Goal: Task Accomplishment & Management: Use online tool/utility

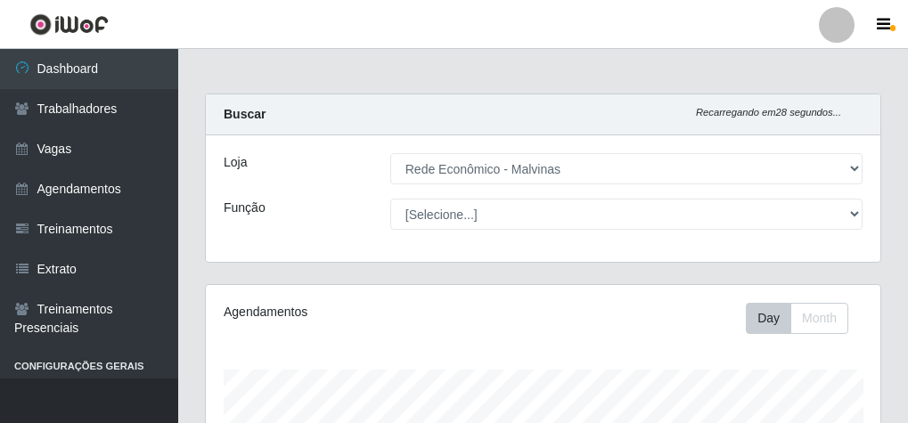
select select "194"
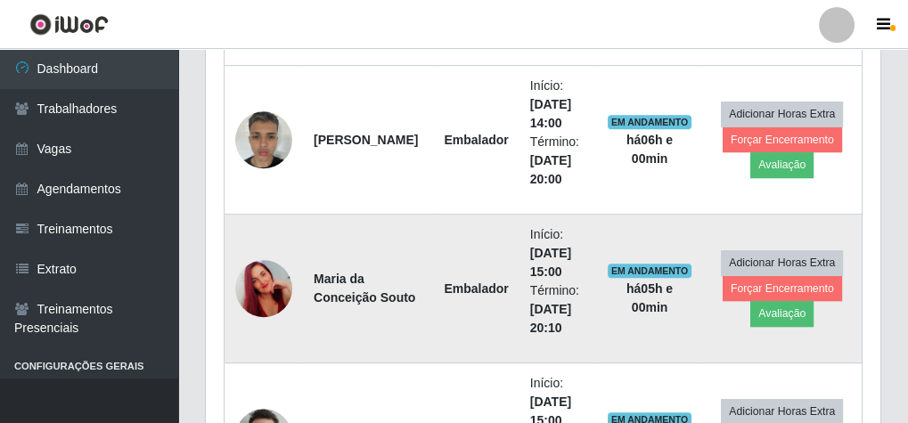
scroll to position [1039, 0]
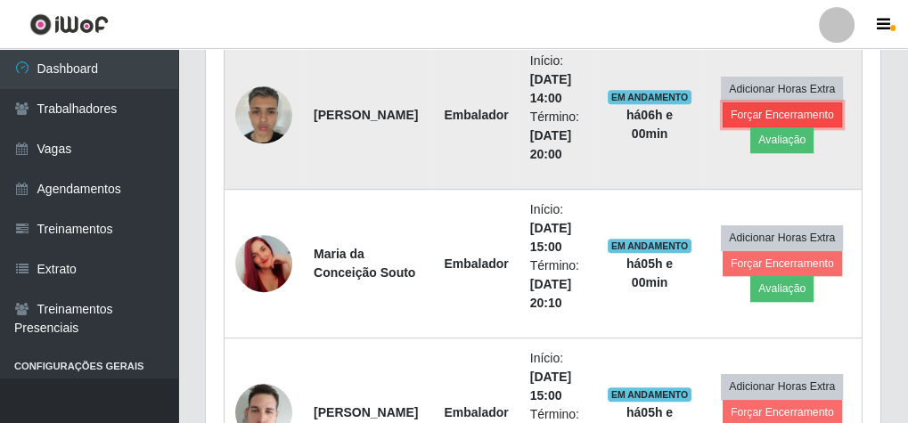
click at [757, 103] on button "Forçar Encerramento" at bounding box center [782, 115] width 119 height 25
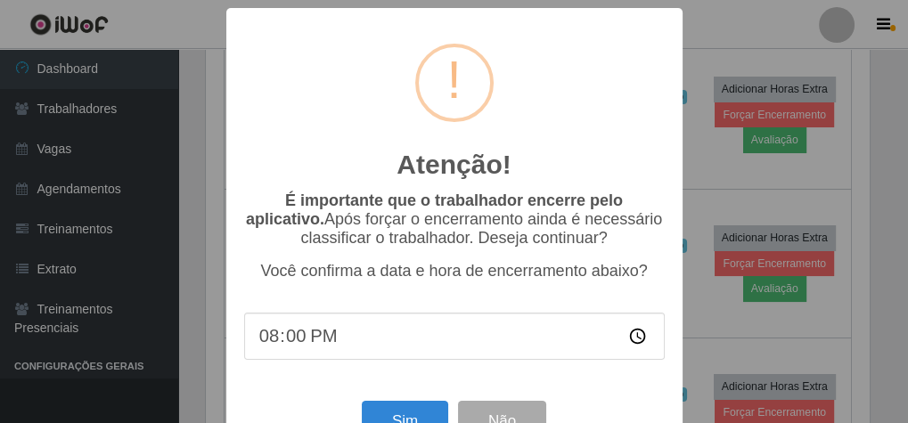
scroll to position [369, 669]
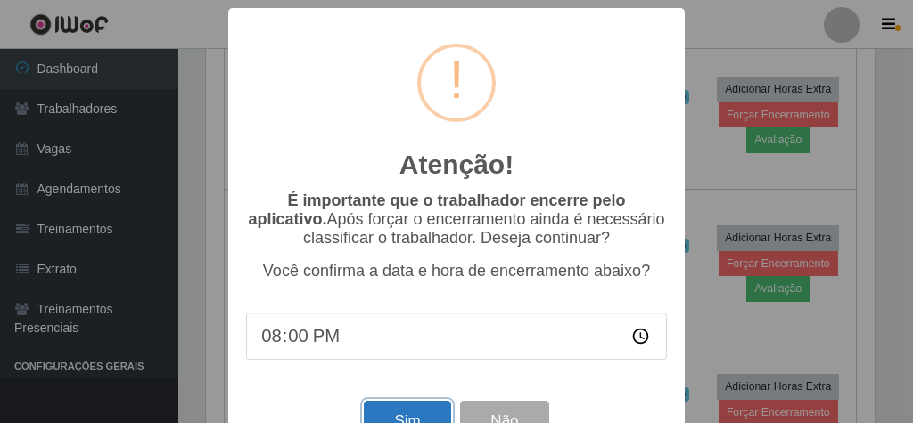
click at [371, 418] on button "Sim" at bounding box center [407, 422] width 86 height 42
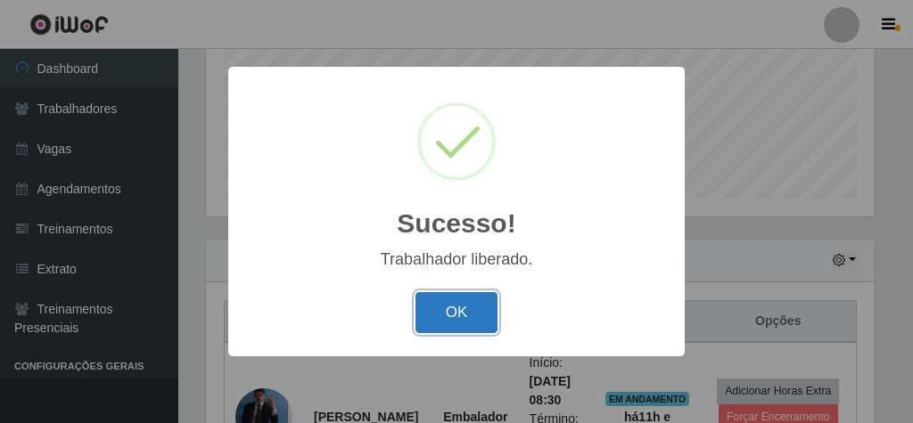
click at [484, 301] on button "OK" at bounding box center [456, 313] width 83 height 42
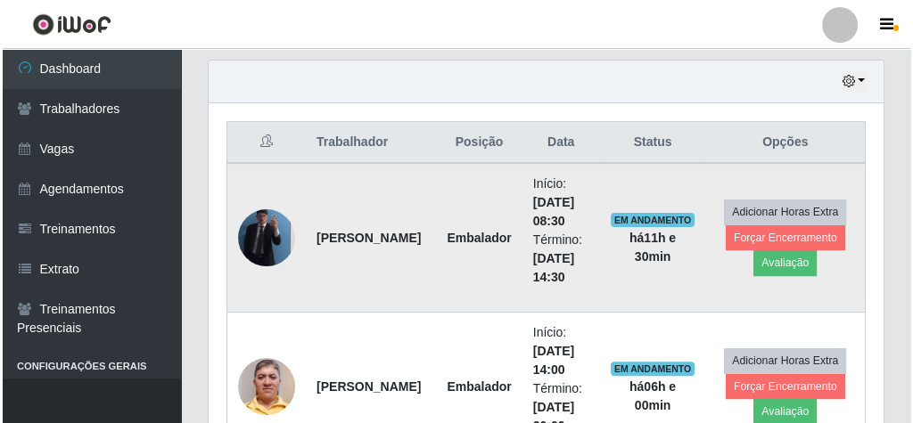
scroll to position [653, 0]
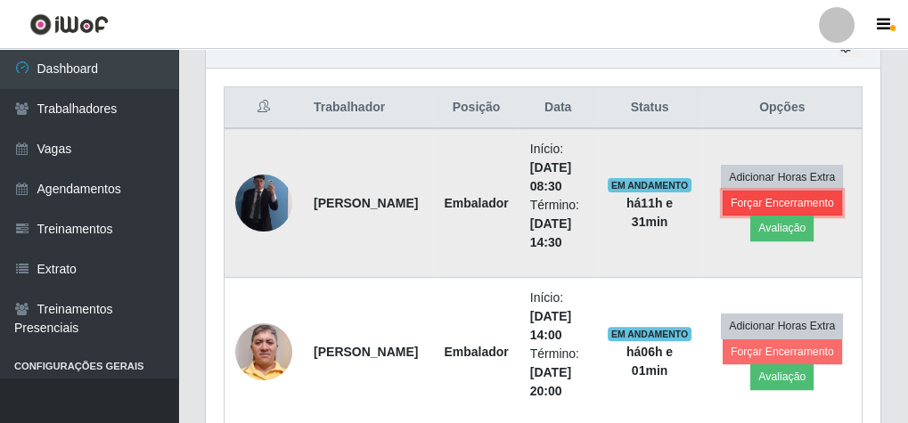
click at [744, 197] on button "Forçar Encerramento" at bounding box center [782, 203] width 119 height 25
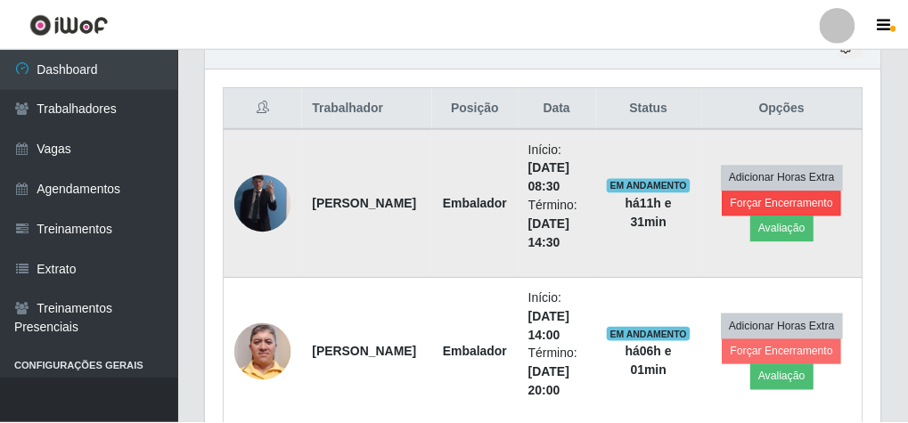
scroll to position [369, 669]
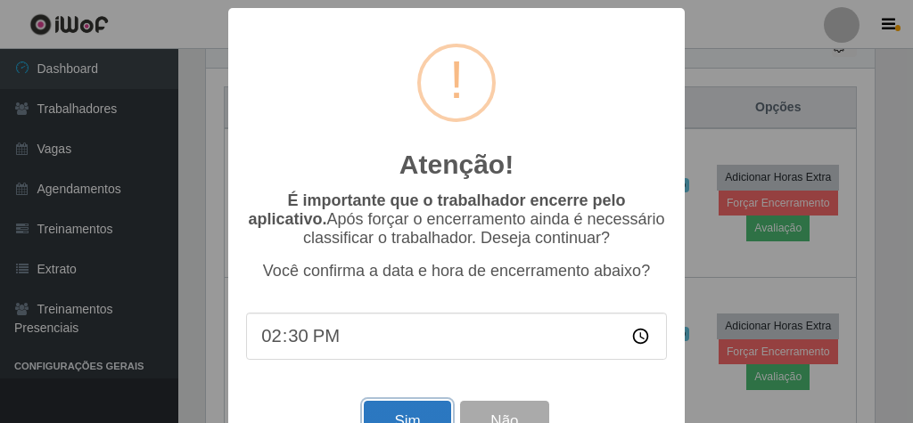
click at [415, 413] on button "Sim" at bounding box center [407, 422] width 86 height 42
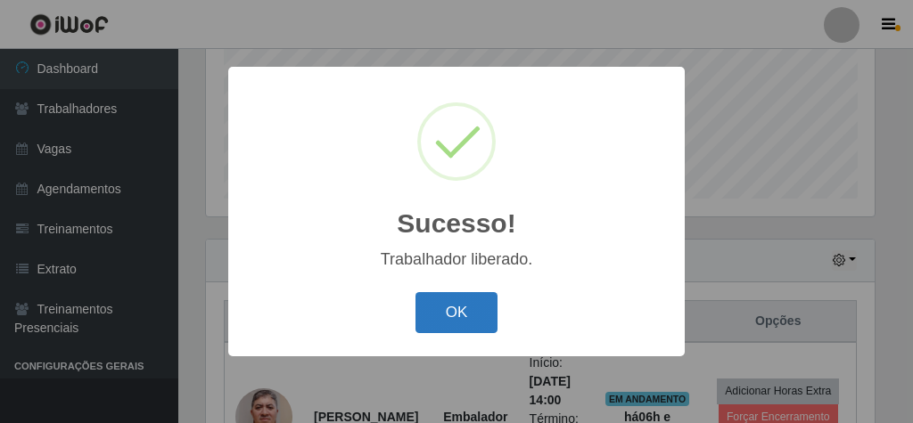
click at [434, 295] on button "OK" at bounding box center [456, 313] width 83 height 42
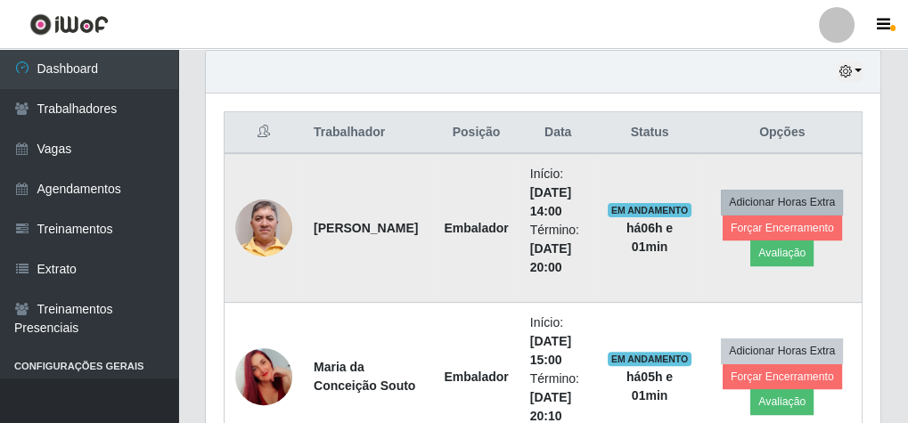
scroll to position [653, 0]
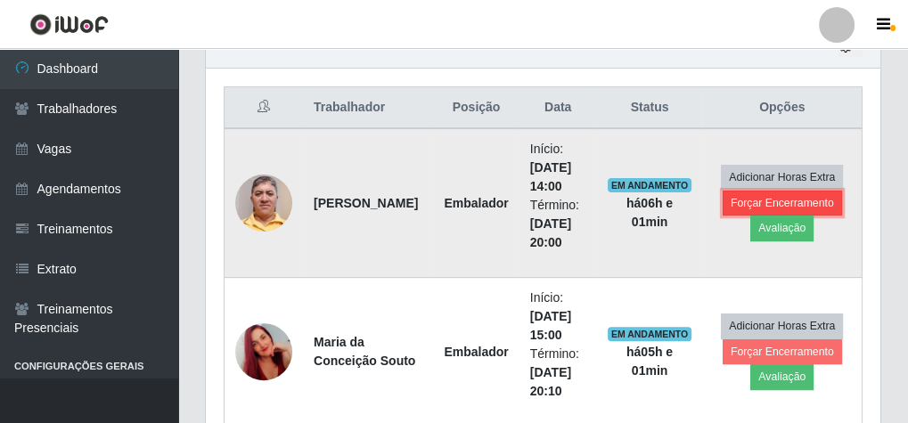
click at [797, 195] on button "Forçar Encerramento" at bounding box center [782, 203] width 119 height 25
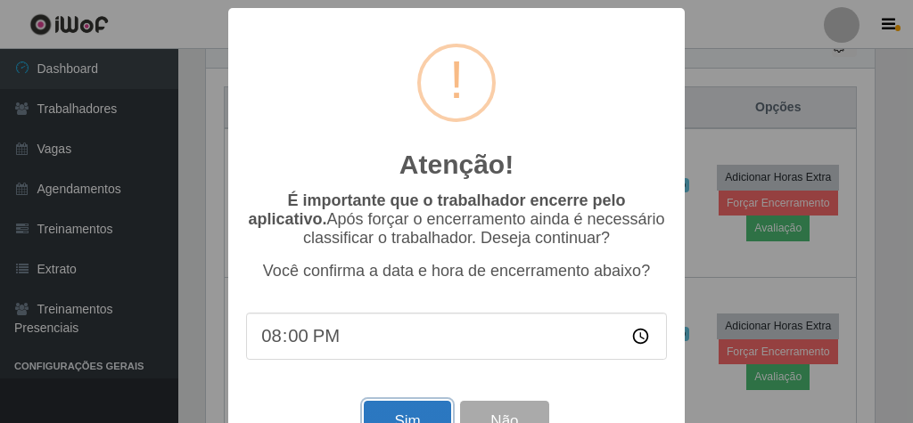
click at [415, 411] on button "Sim" at bounding box center [407, 422] width 86 height 42
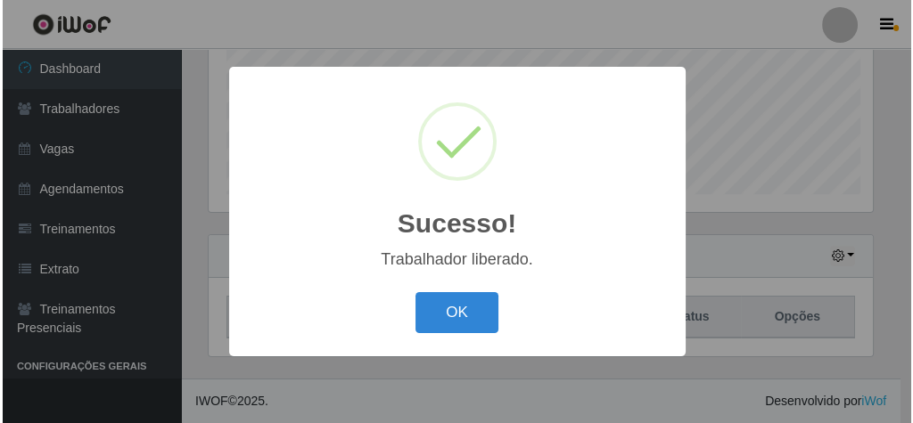
scroll to position [439, 0]
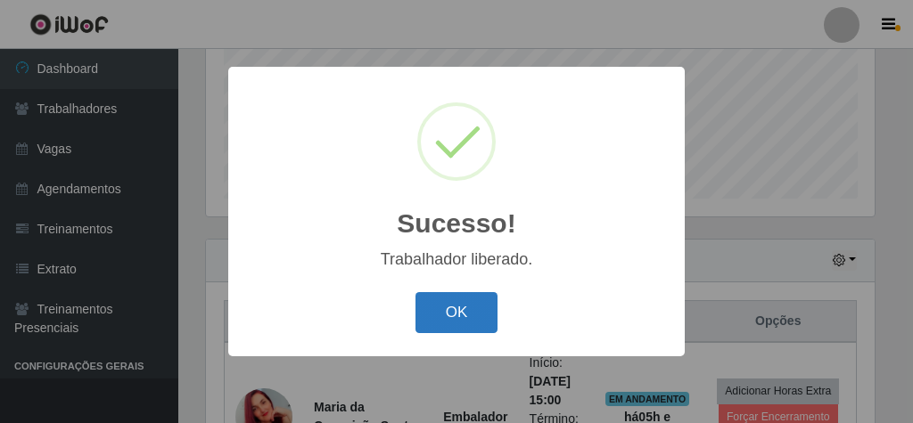
click at [486, 309] on button "OK" at bounding box center [456, 313] width 83 height 42
